Goal: Communication & Community: Answer question/provide support

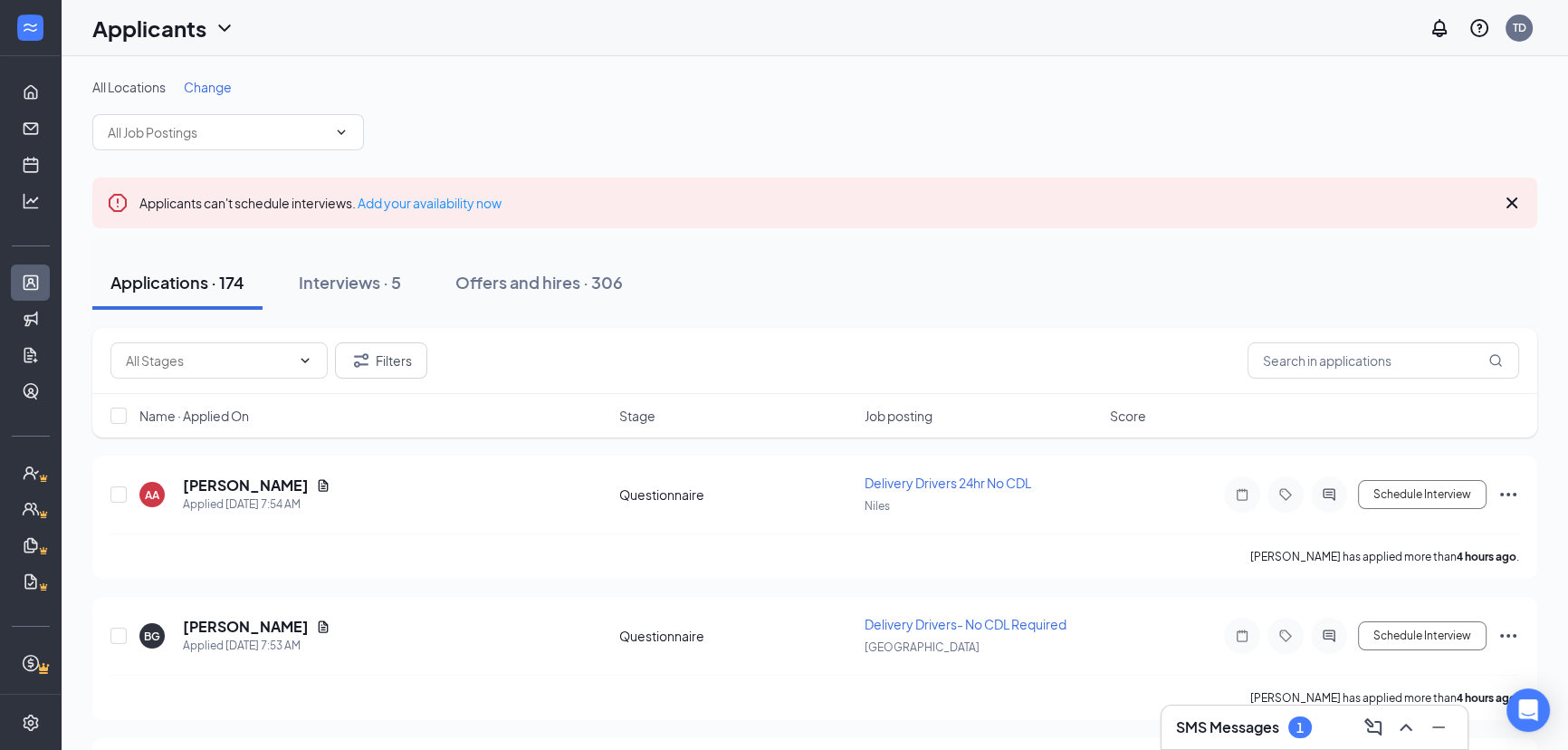
click at [1213, 734] on h3 "SMS Messages" at bounding box center [1227, 727] width 103 height 20
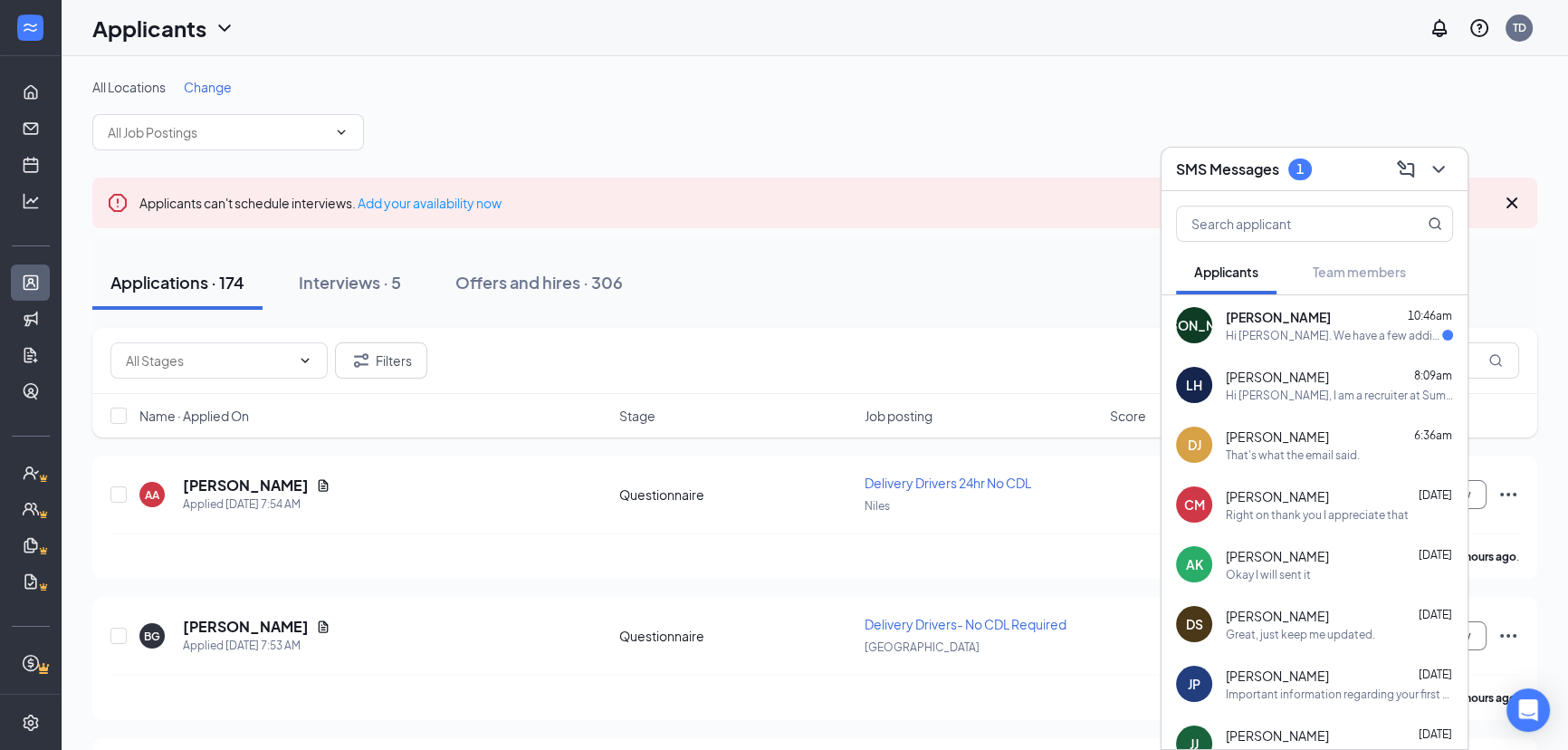
click at [1032, 258] on div "Applications · 174 Interviews · 5 Offers and hires · 306" at bounding box center [815, 283] width 1445 height 54
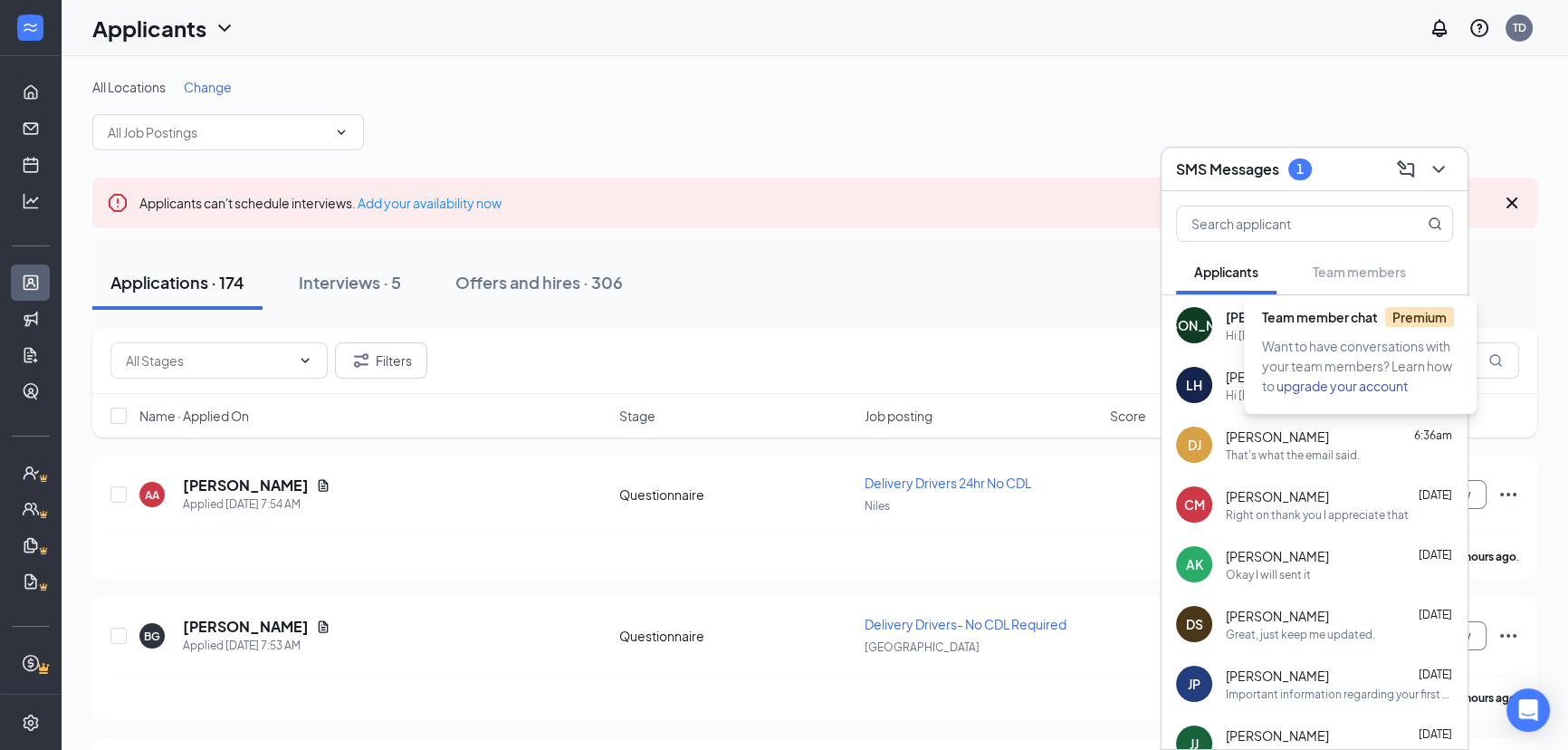
click at [1286, 322] on span "Team member chat Premium" at bounding box center [1358, 317] width 192 height 16
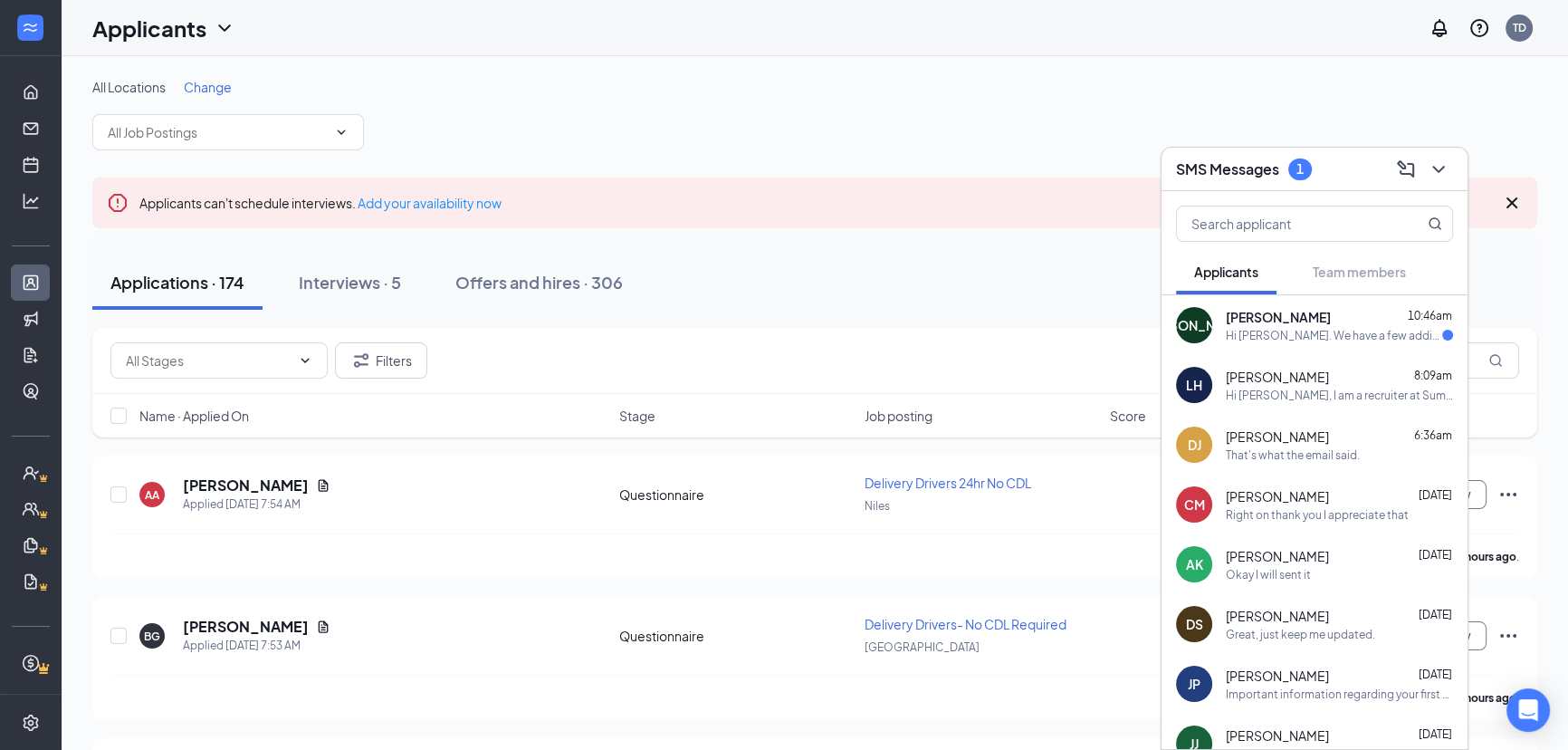
click at [1234, 324] on span "[PERSON_NAME]" at bounding box center [1279, 317] width 105 height 18
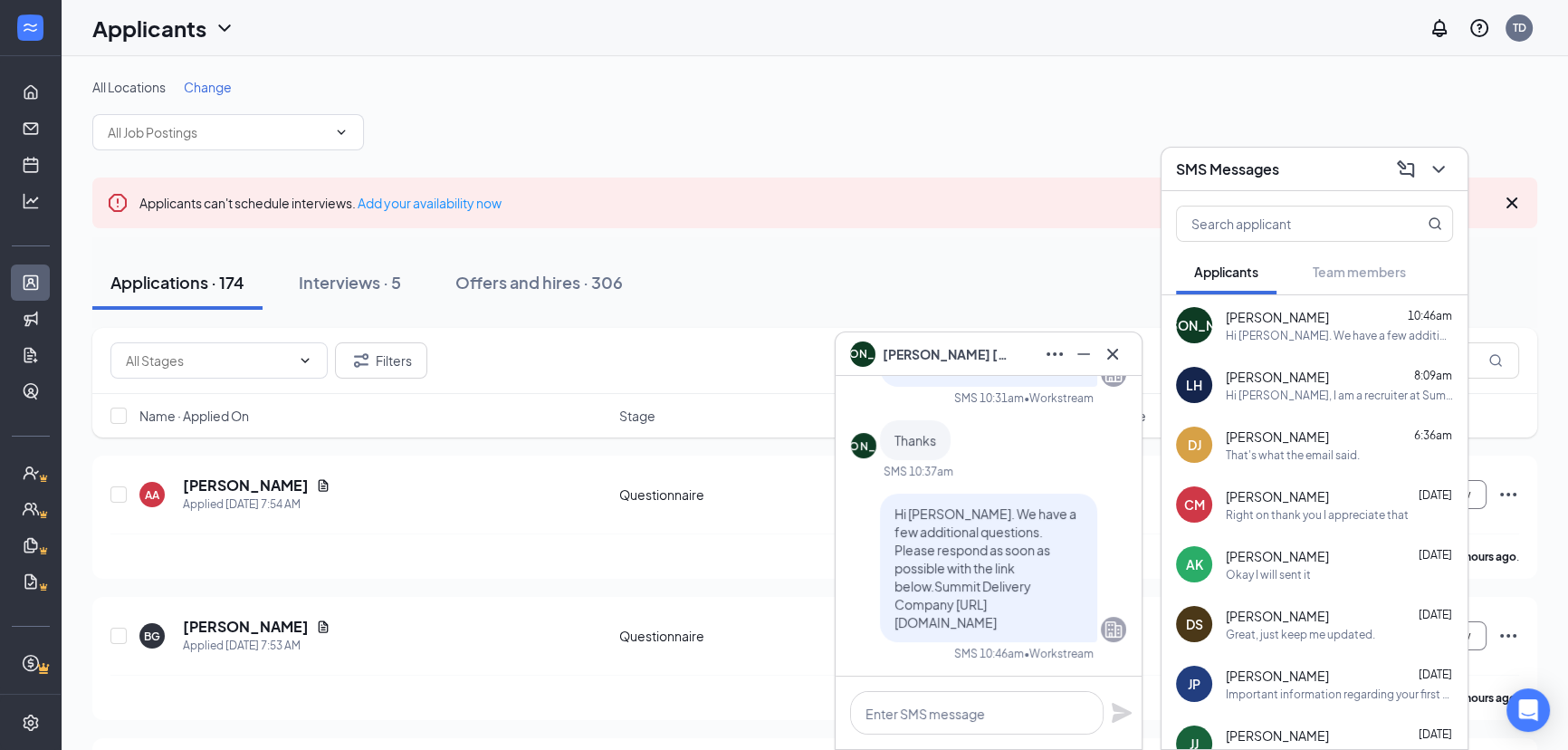
click at [1123, 369] on div "[PERSON_NAME] [PERSON_NAME]" at bounding box center [988, 353] width 306 height 43
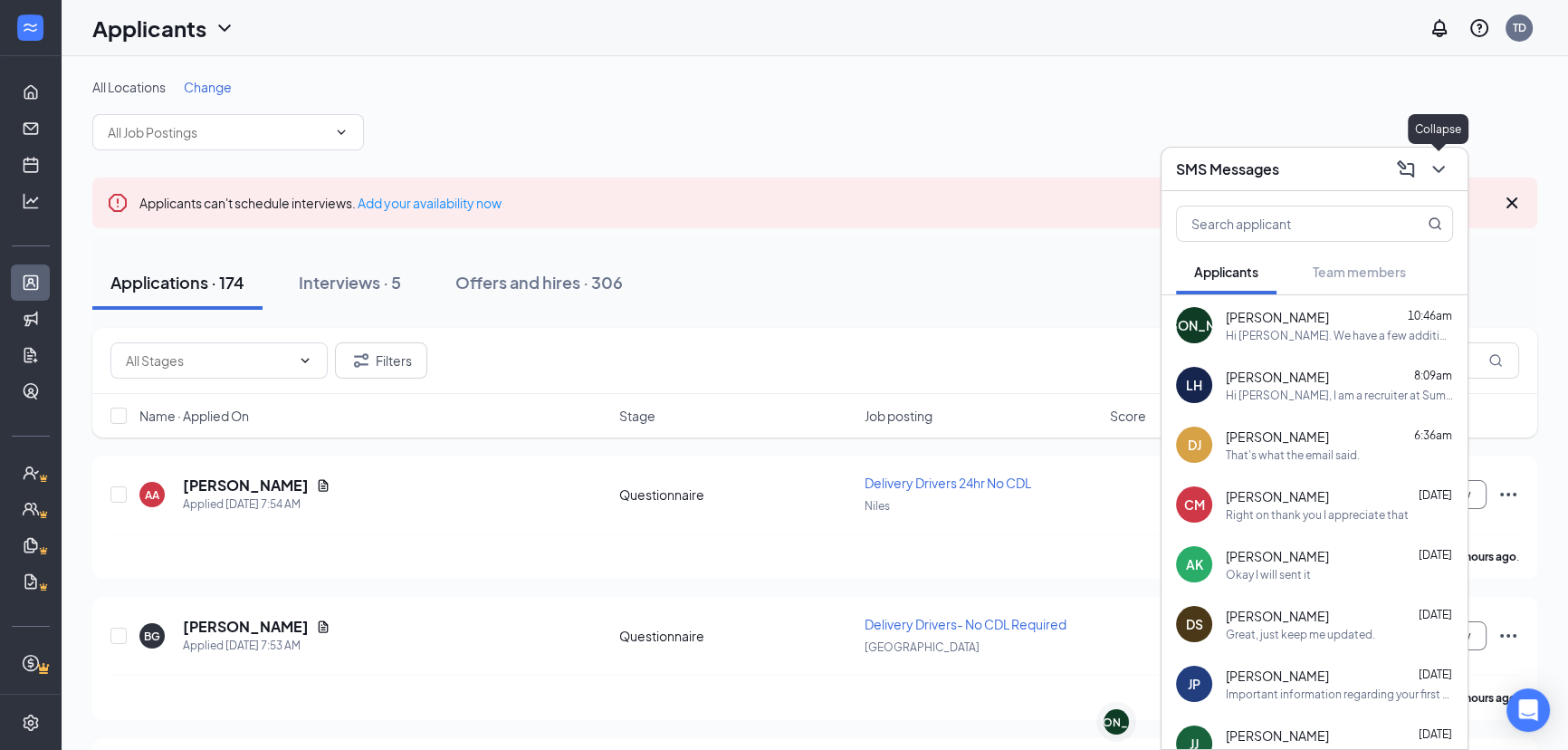
click at [1447, 168] on icon "ChevronDown" at bounding box center [1439, 169] width 22 height 22
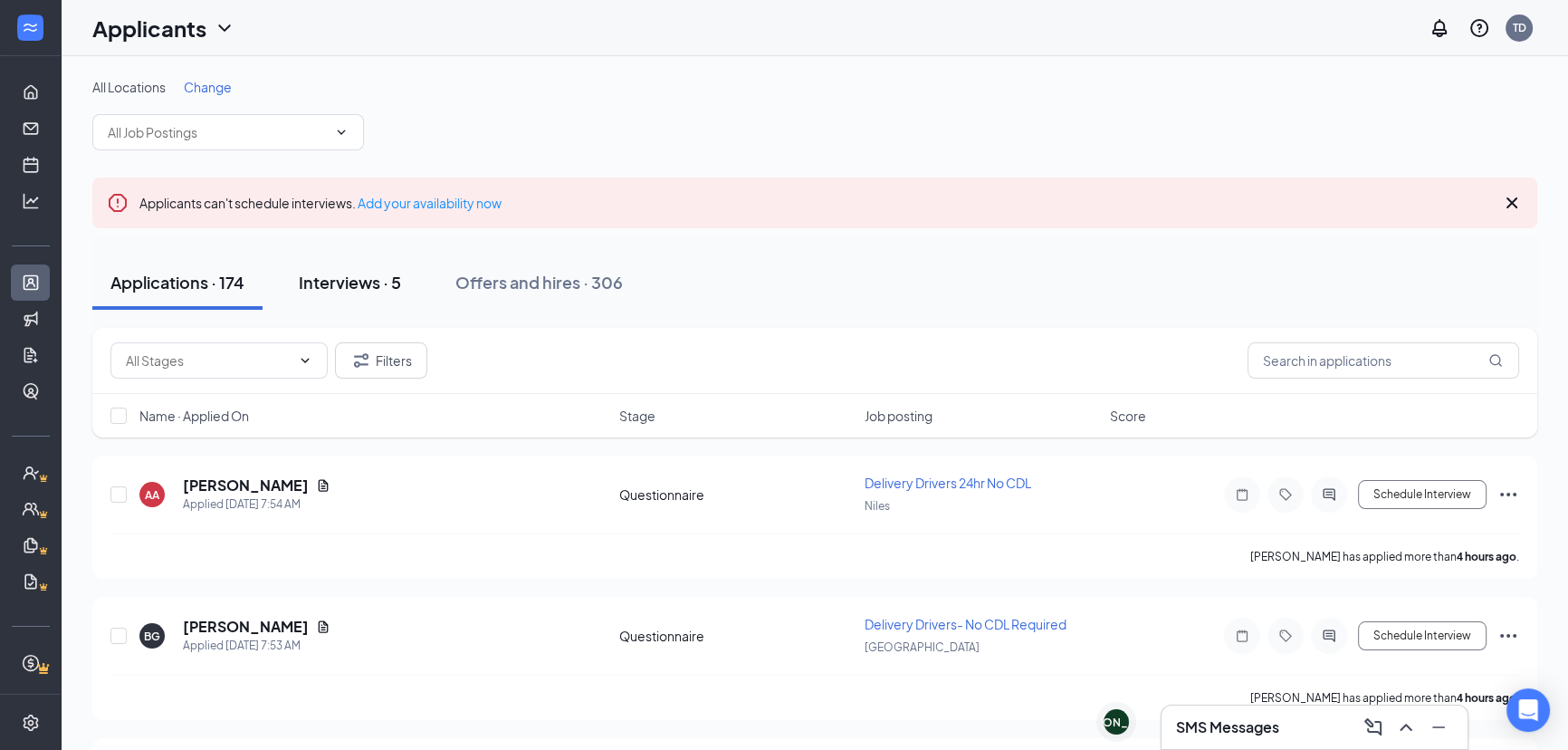
click at [353, 287] on div "Interviews · 5" at bounding box center [350, 282] width 102 height 22
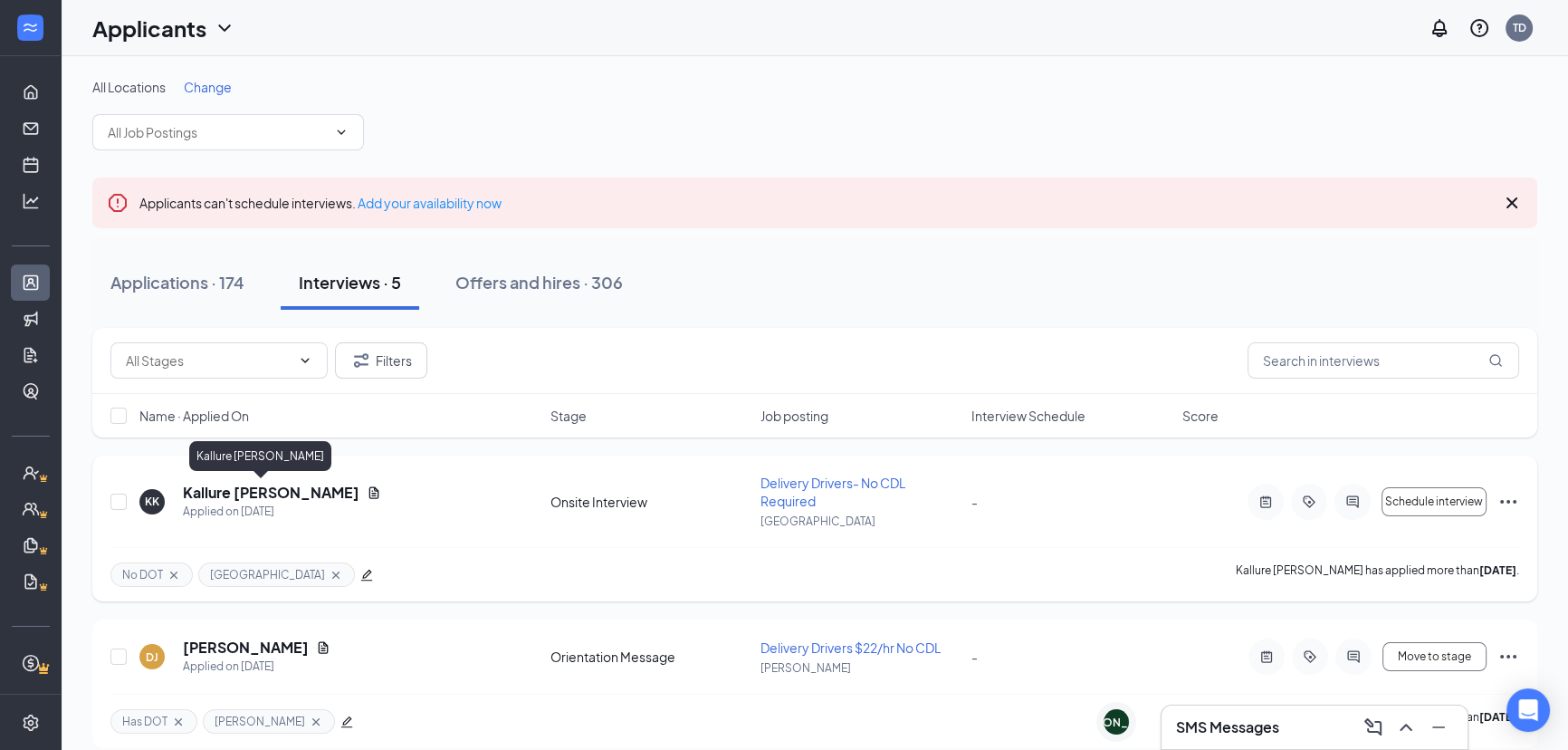
click at [269, 488] on h5 "Kallure [PERSON_NAME]" at bounding box center [271, 492] width 177 height 20
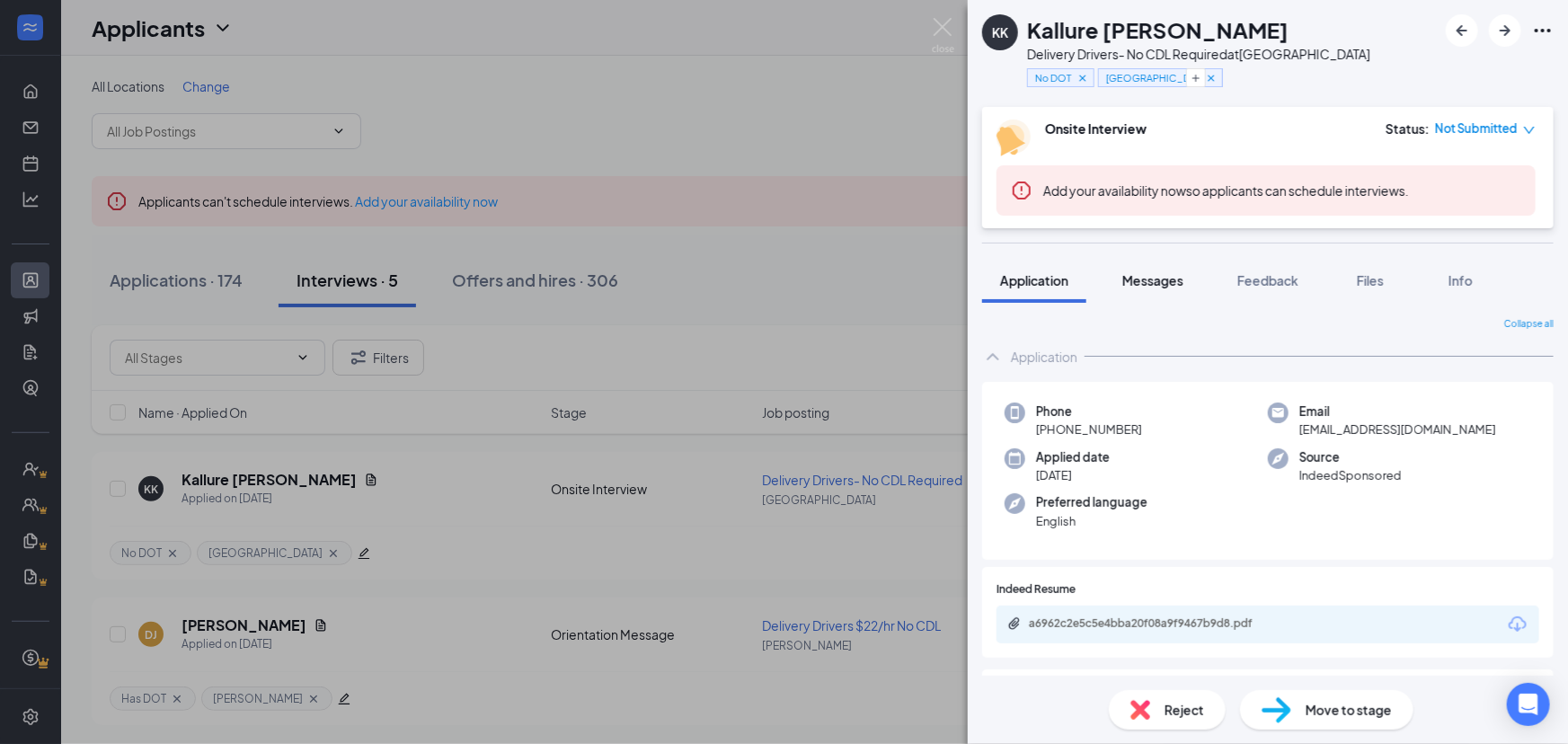
click at [1153, 282] on span "Messages" at bounding box center [1153, 280] width 61 height 16
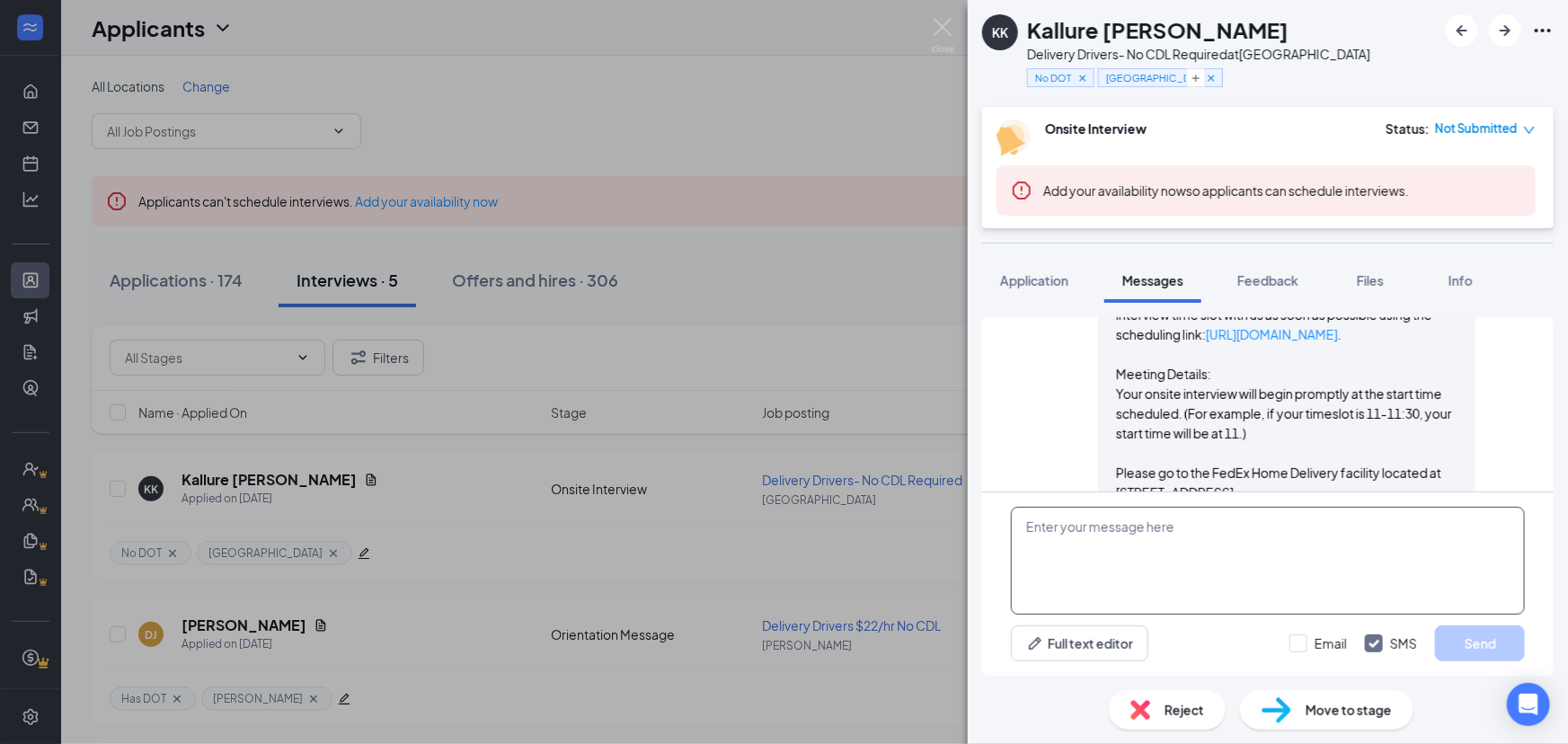
scroll to position [892, 0]
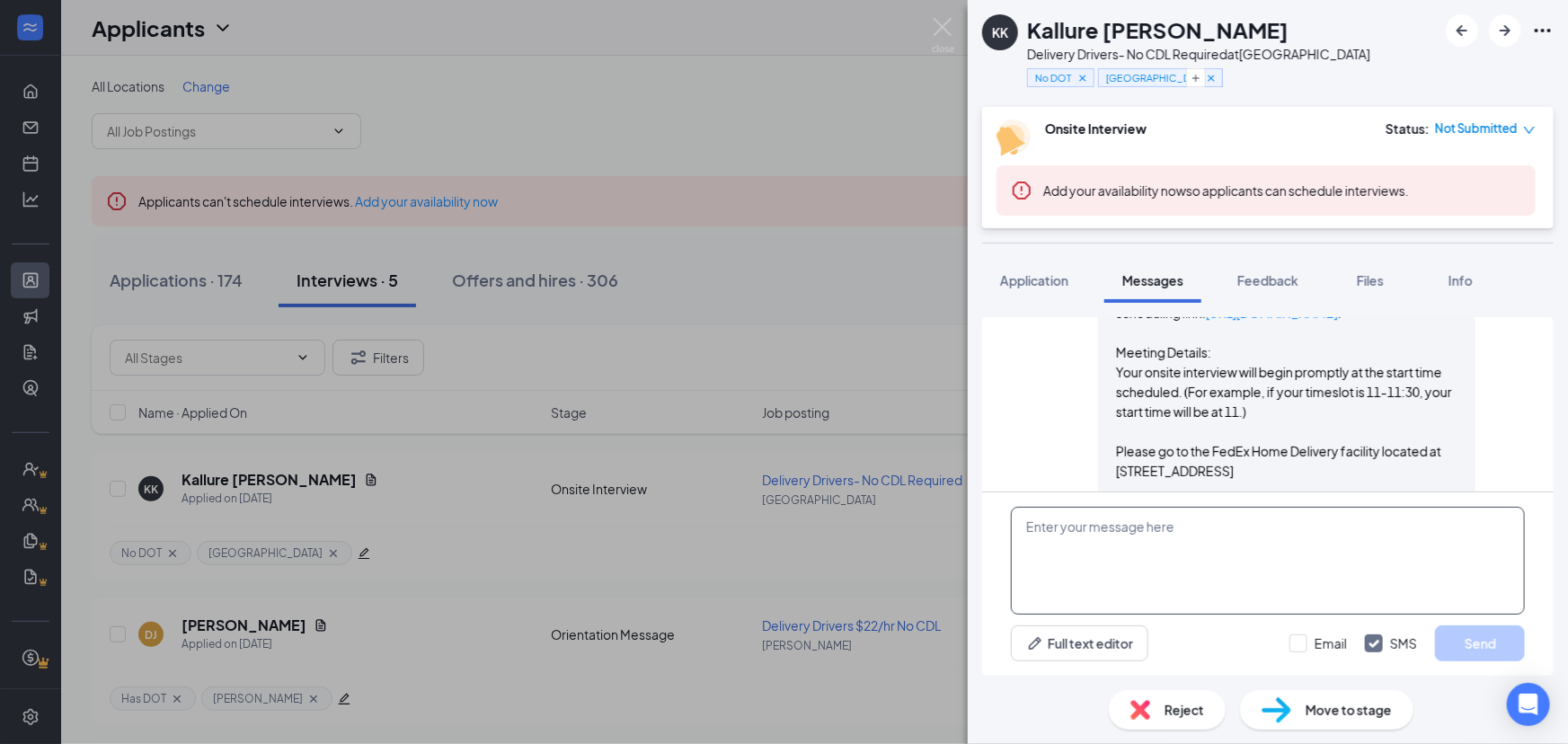
click at [1131, 569] on textarea at bounding box center [1267, 560] width 514 height 108
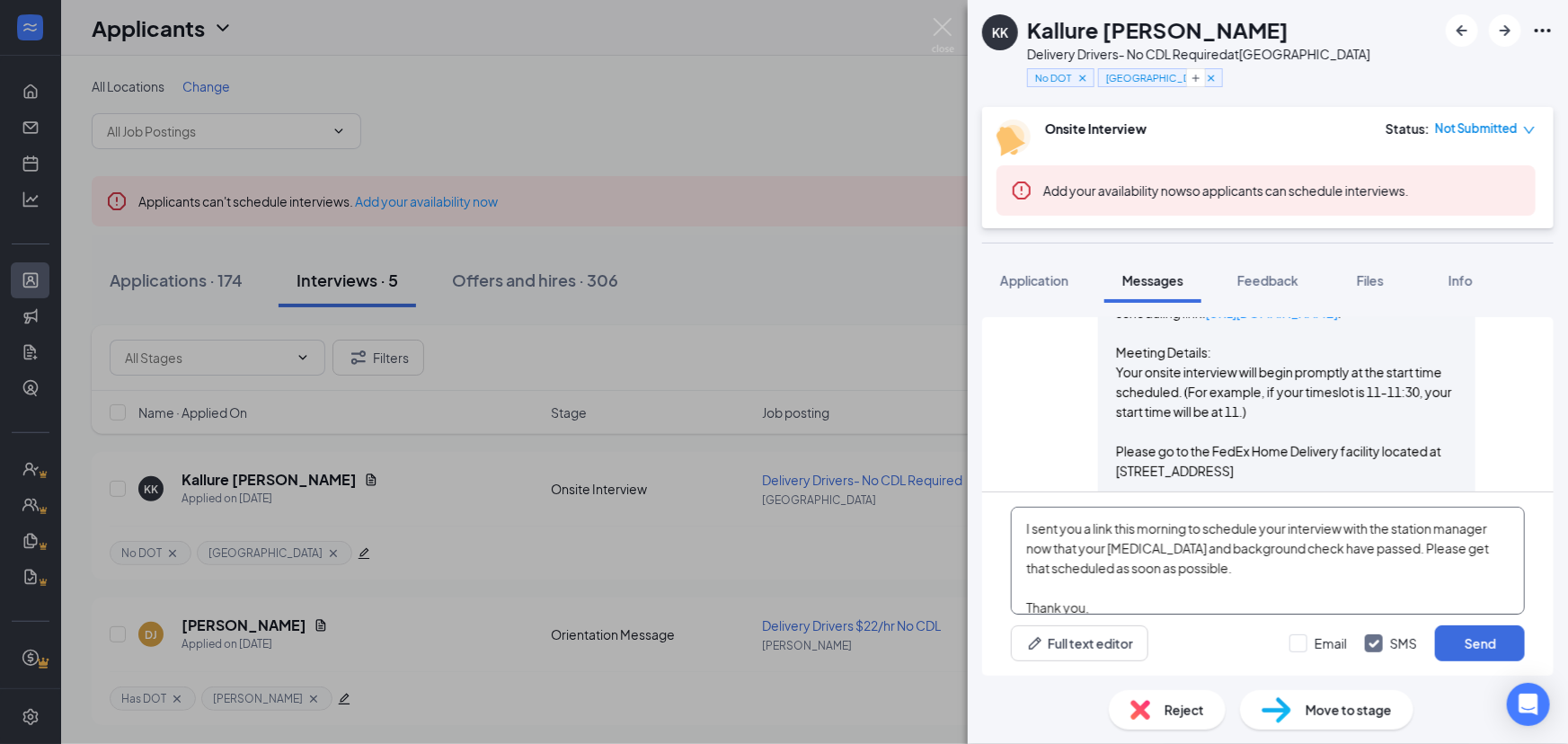
scroll to position [58, 0]
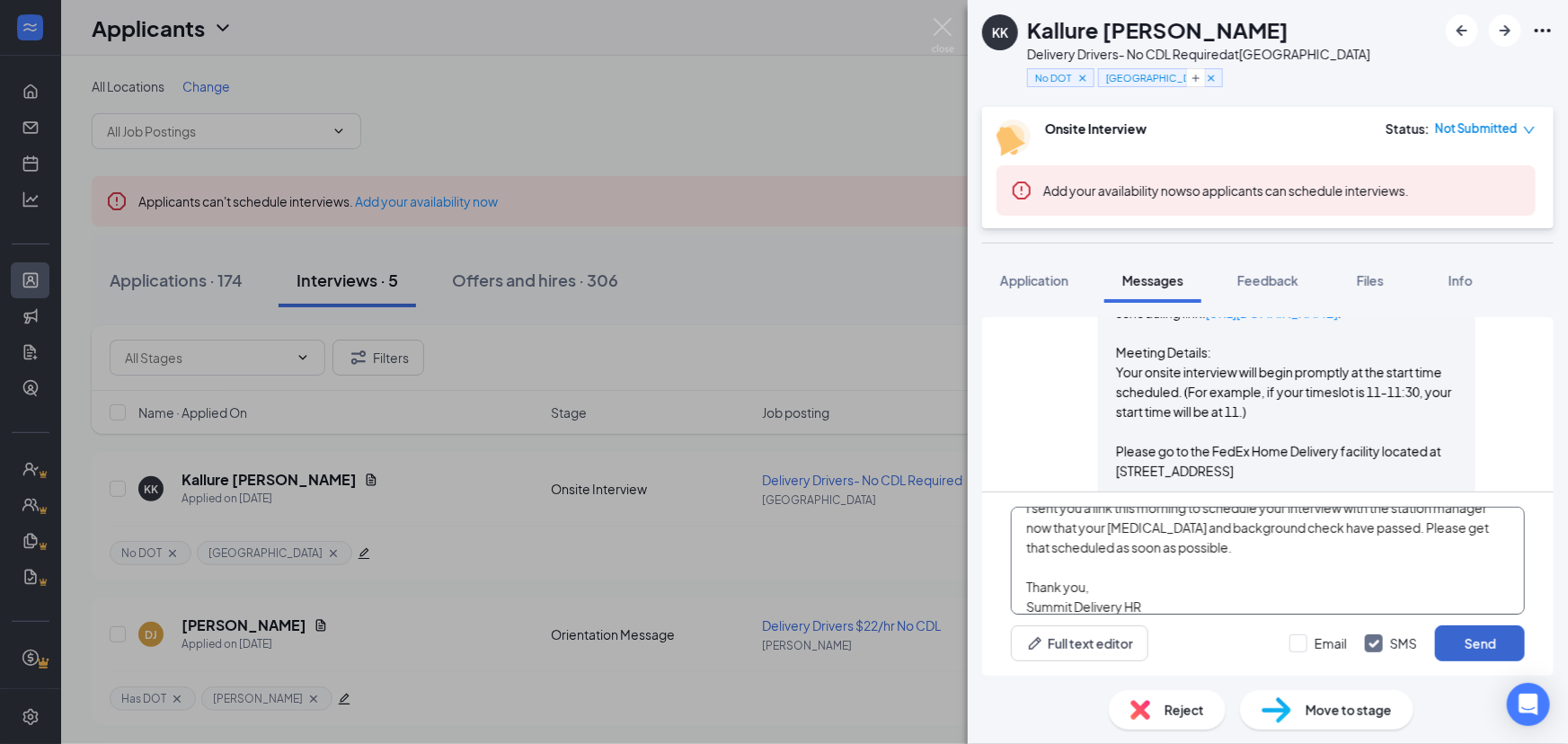
type textarea "Hi [PERSON_NAME], I sent you a link this morning to schedule your interview wit…"
click at [1460, 656] on button "Send" at bounding box center [1480, 643] width 90 height 36
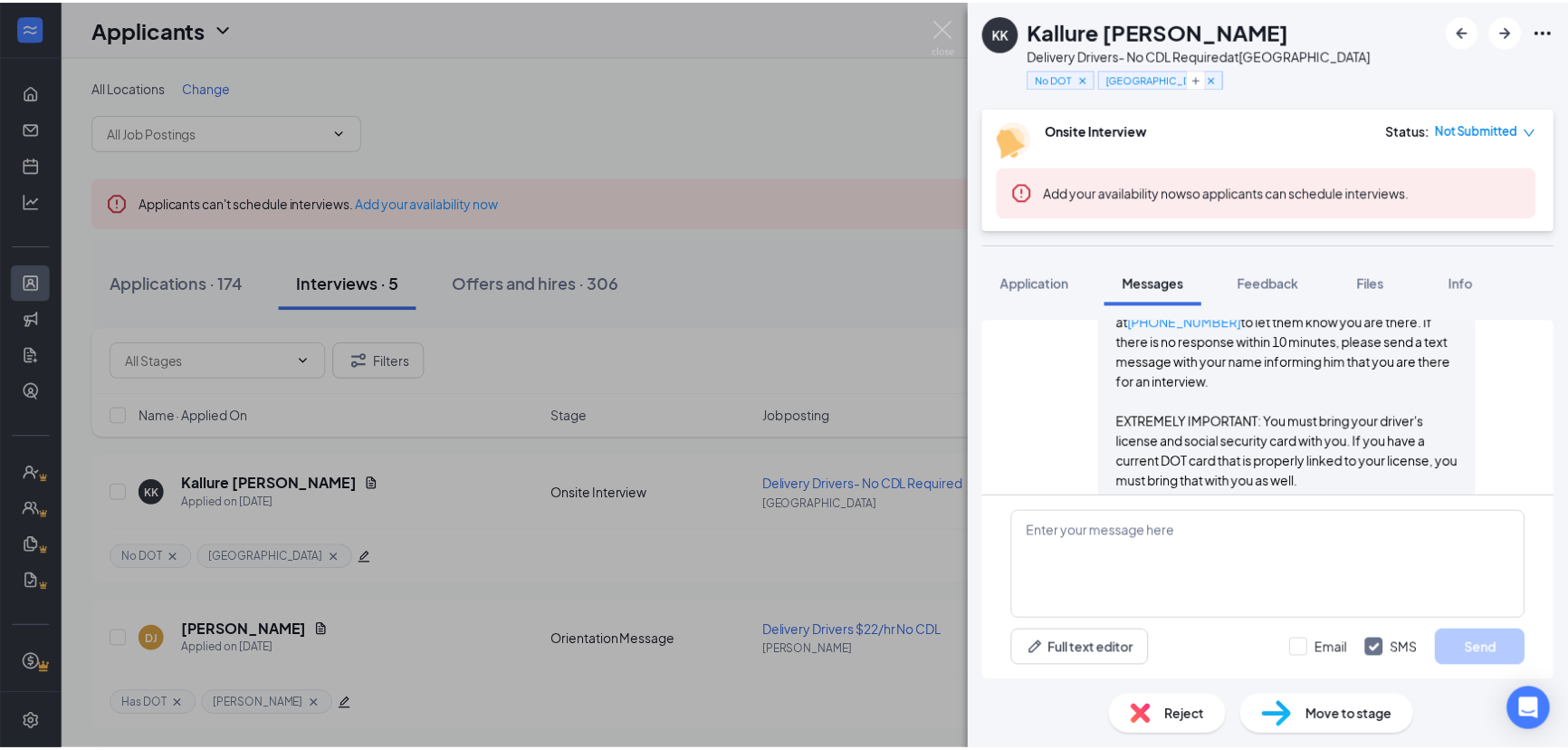
scroll to position [1156, 0]
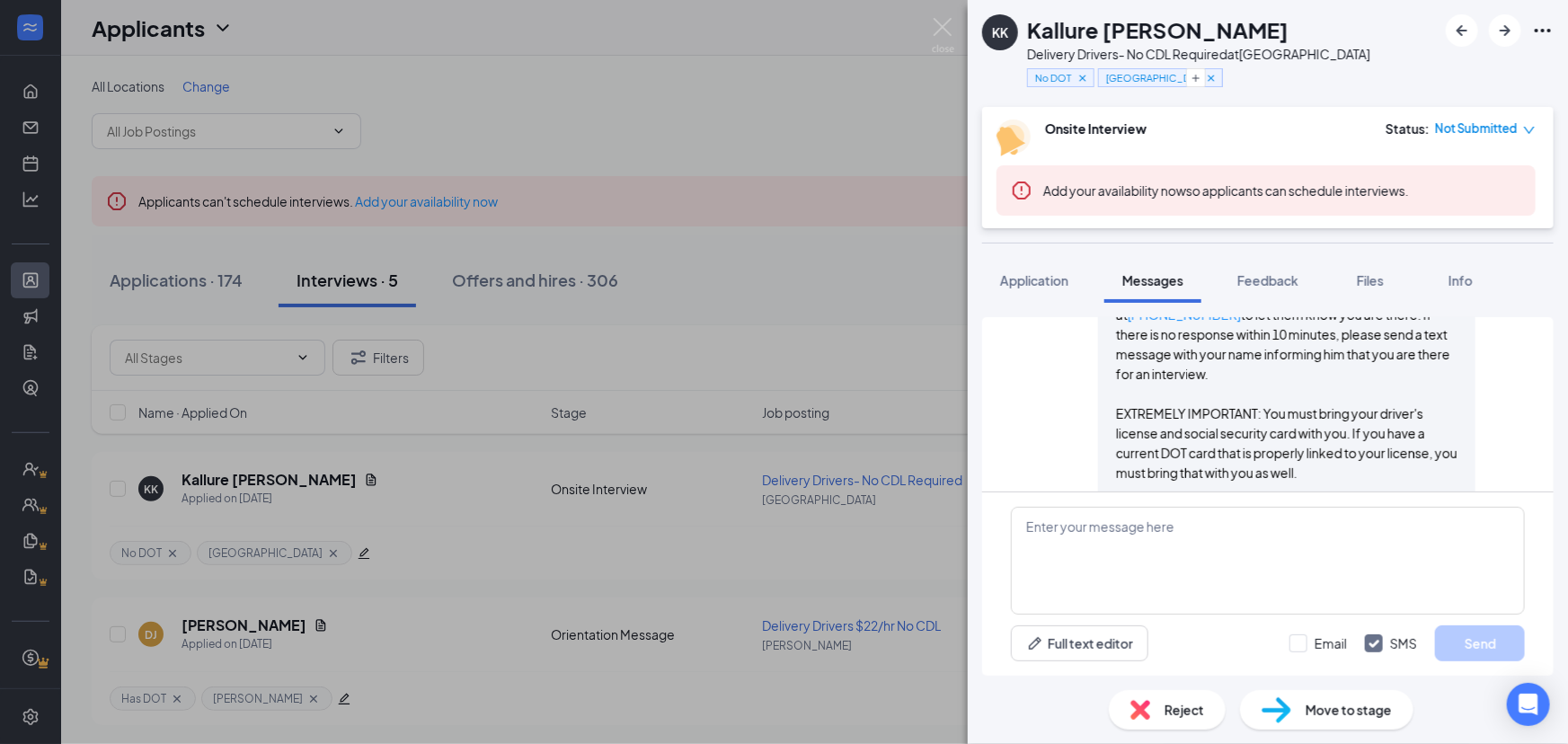
click at [942, 56] on div "KK Kallure [PERSON_NAME] Delivery Drivers- No CDL Required at [GEOGRAPHIC_DATA]…" at bounding box center [784, 372] width 1568 height 744
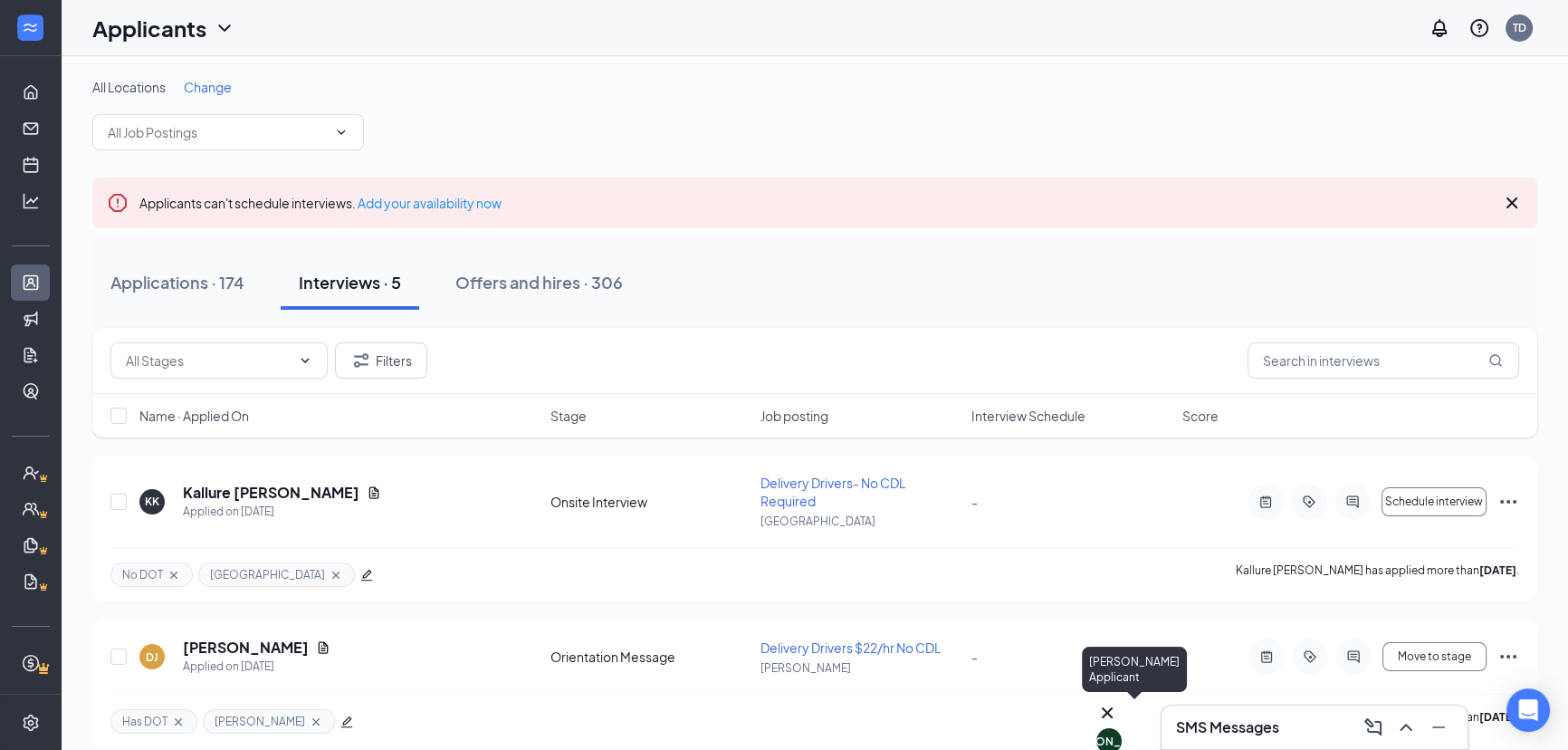
click at [1113, 708] on icon "Cross" at bounding box center [1107, 712] width 11 height 11
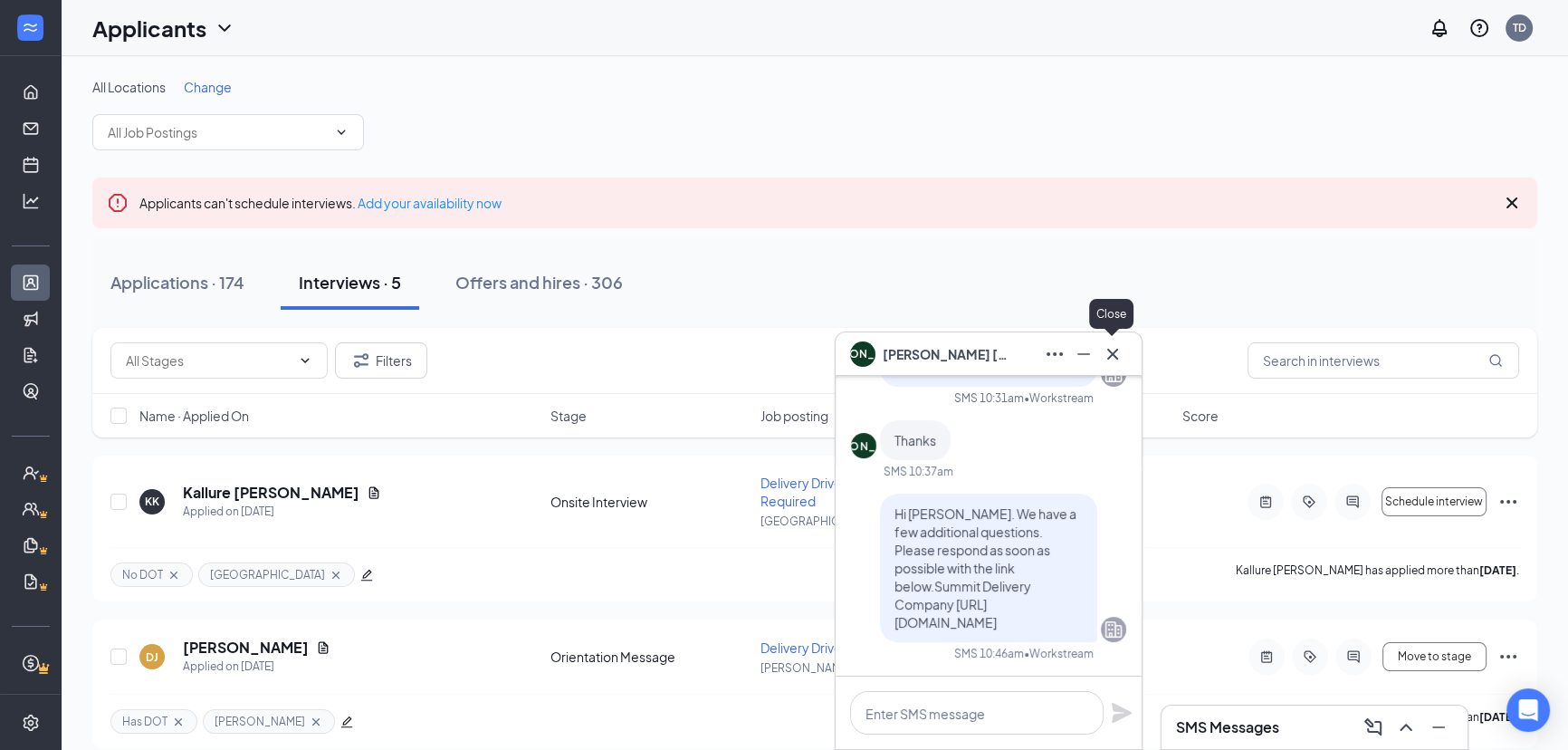
click at [1110, 363] on icon "Cross" at bounding box center [1113, 354] width 22 height 22
